Goal: Task Accomplishment & Management: Complete application form

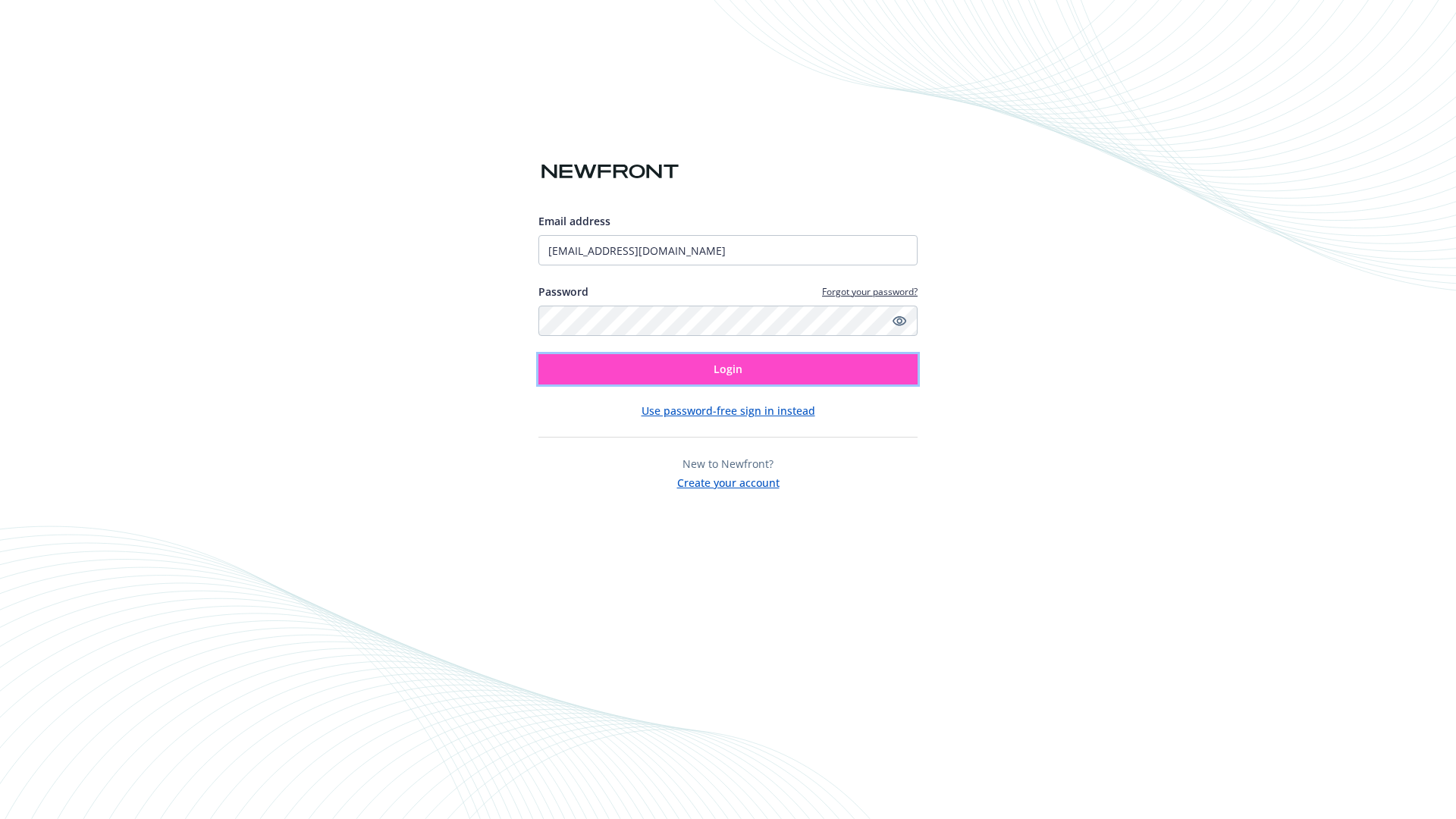
click at [728, 369] on span "Login" at bounding box center [728, 369] width 29 height 14
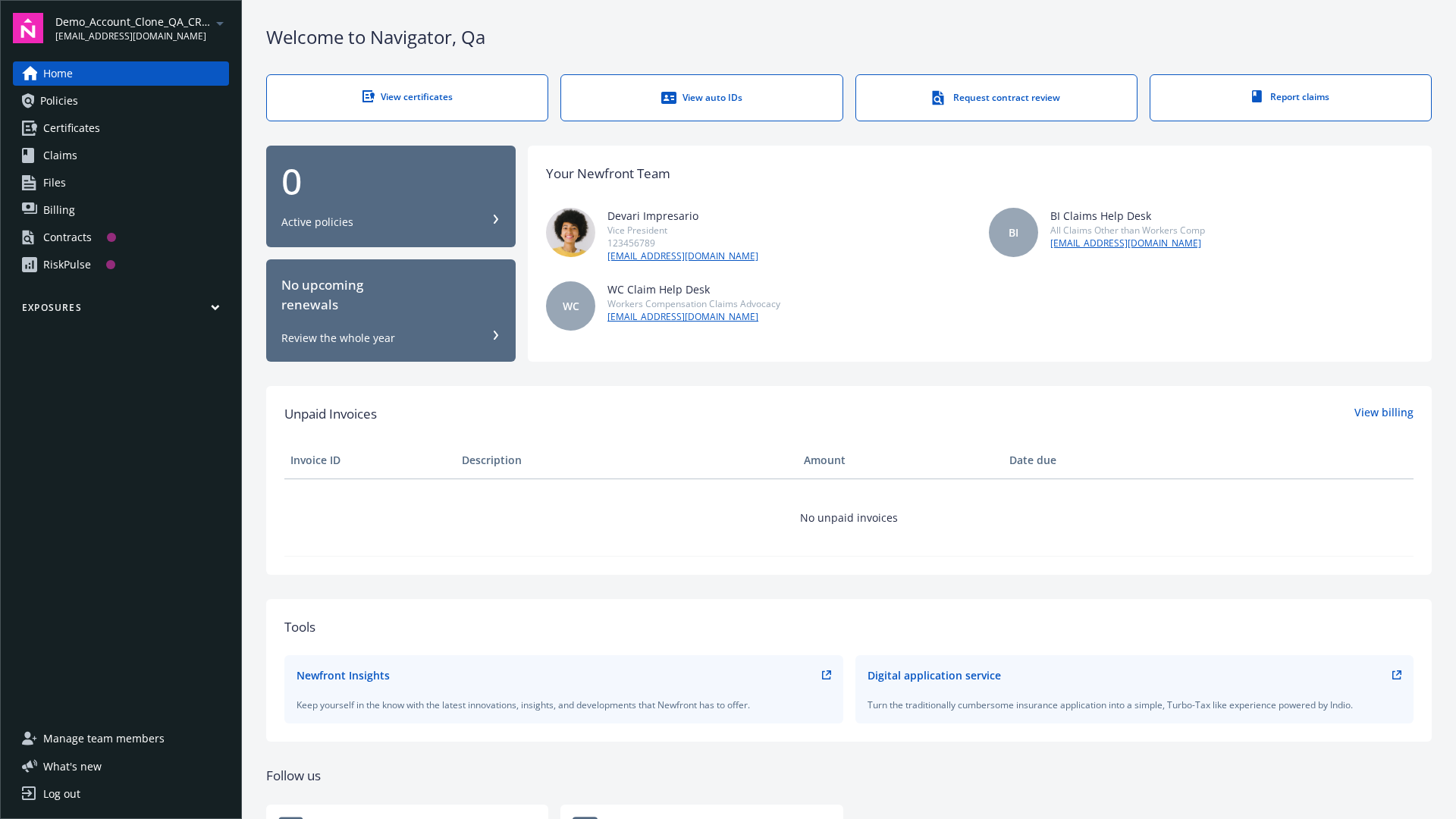
click at [142, 28] on span "Demo_Account_Clone_QA_CR_Tests_Prospect" at bounding box center [133, 21] width 155 height 16
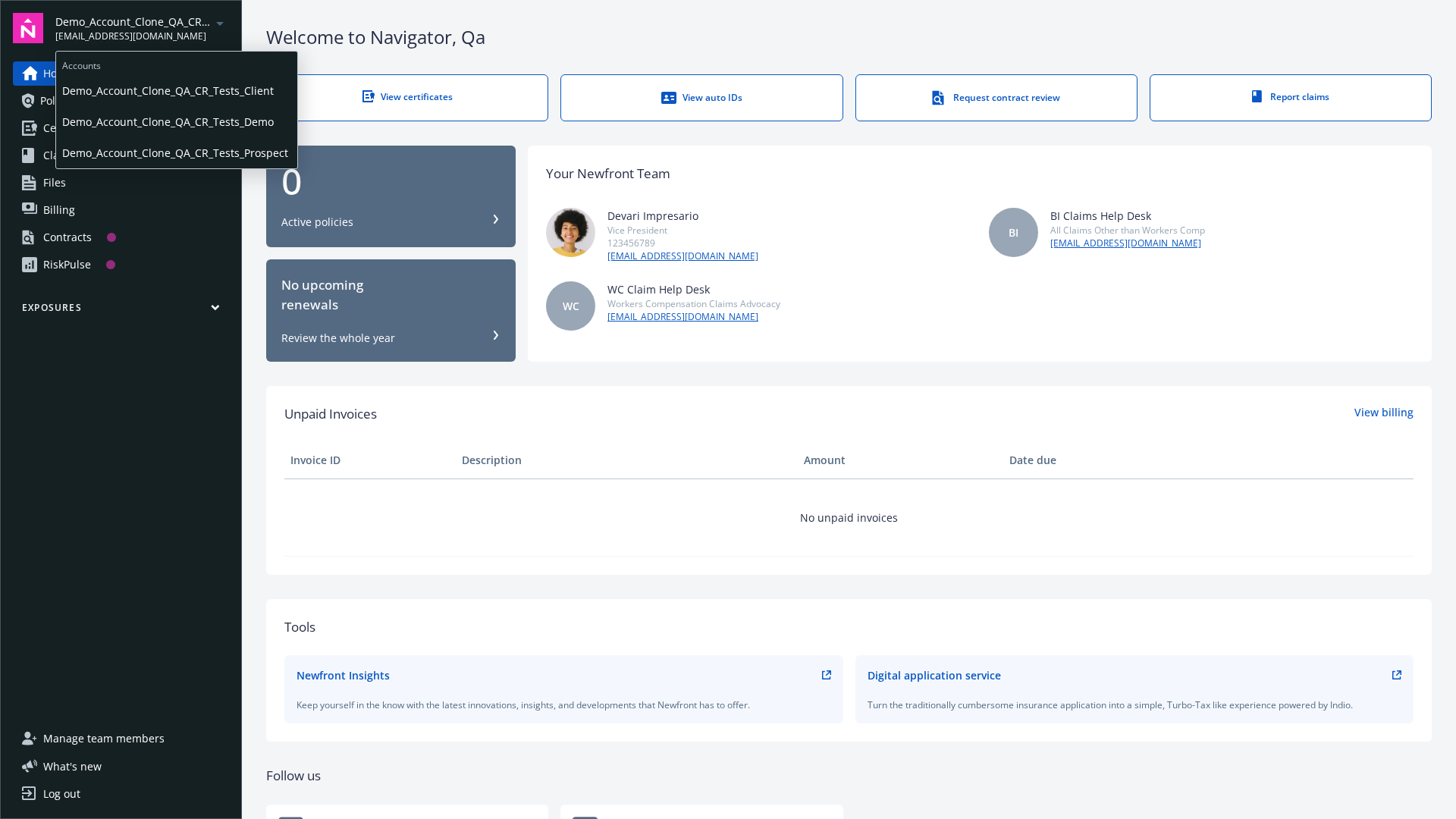
click at [175, 90] on span "Demo_Account_Clone_QA_CR_Tests_Client" at bounding box center [176, 90] width 229 height 31
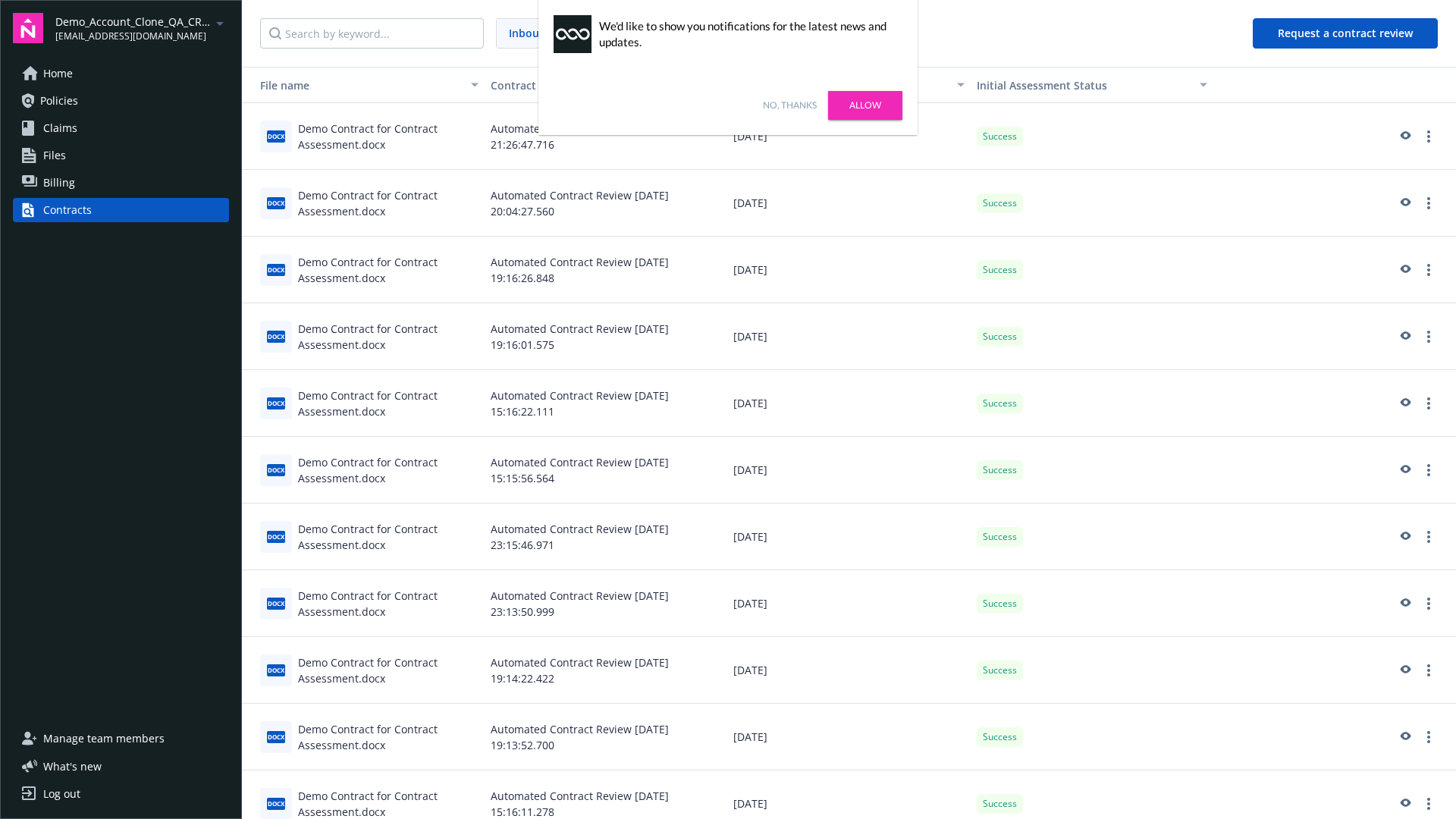
click at [789, 105] on link "No, thanks" at bounding box center [790, 105] width 54 height 13
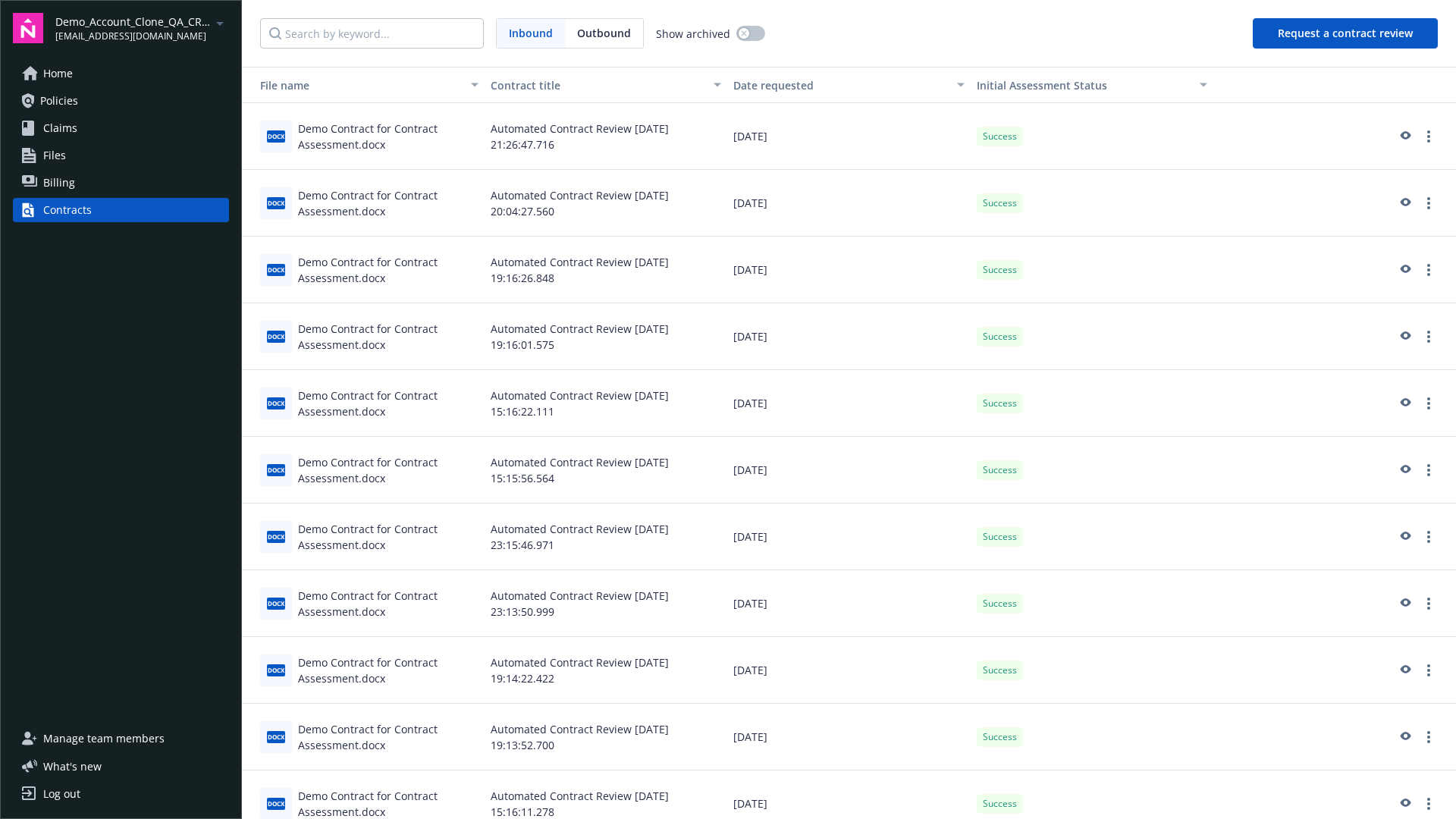
click at [1346, 33] on button "Request a contract review" at bounding box center [1345, 33] width 185 height 30
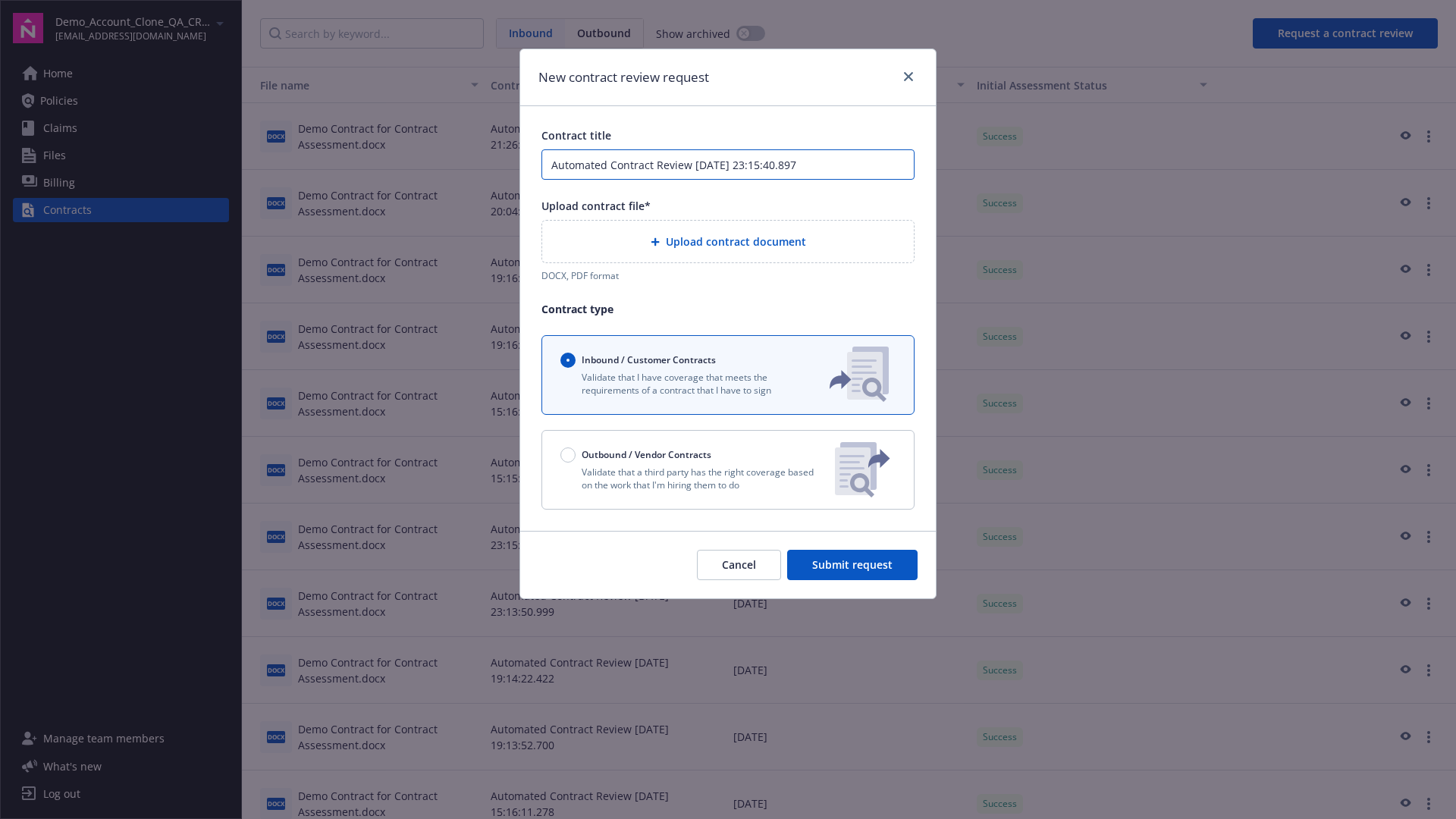
type input "Automated Contract Review 08-19-2025 23:15:40.897"
click at [728, 469] on p "Validate that a third party has the right coverage based on the work that I'm h…" at bounding box center [691, 478] width 262 height 26
radio input "false"
radio input "true"
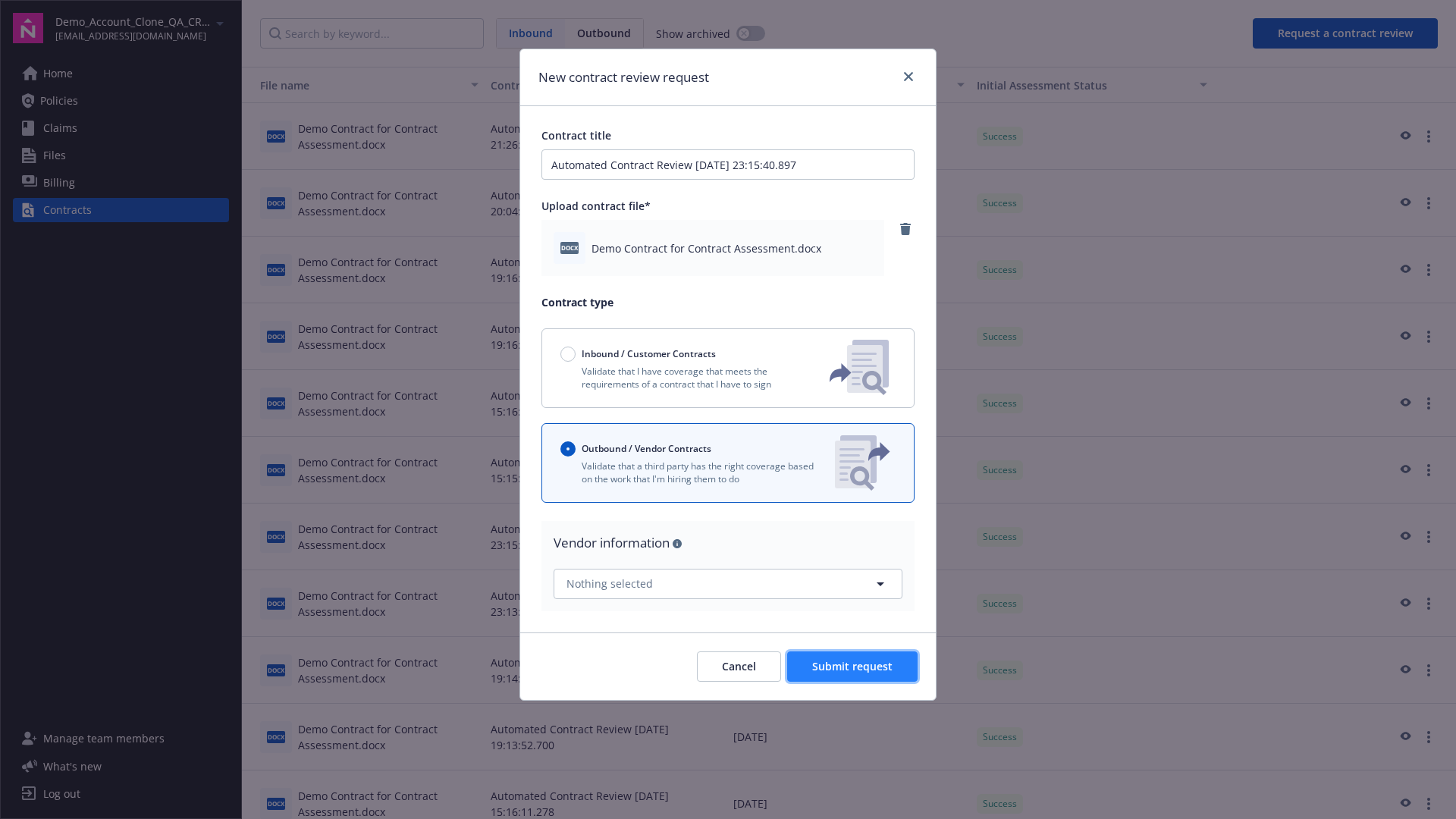
click at [853, 665] on span "Submit request" at bounding box center [852, 666] width 80 height 14
